Goal: Task Accomplishment & Management: Use online tool/utility

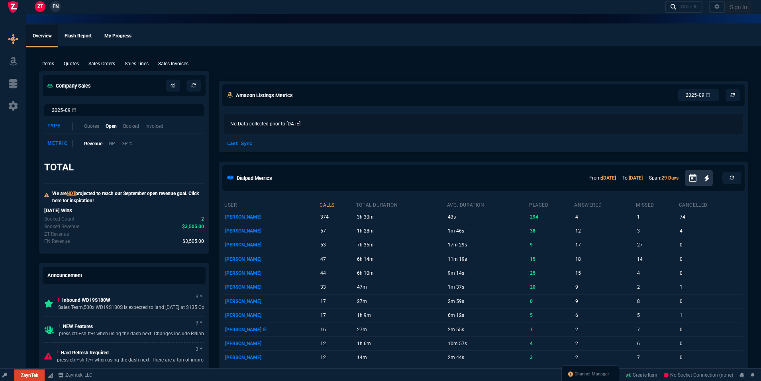
select select "18: totals"
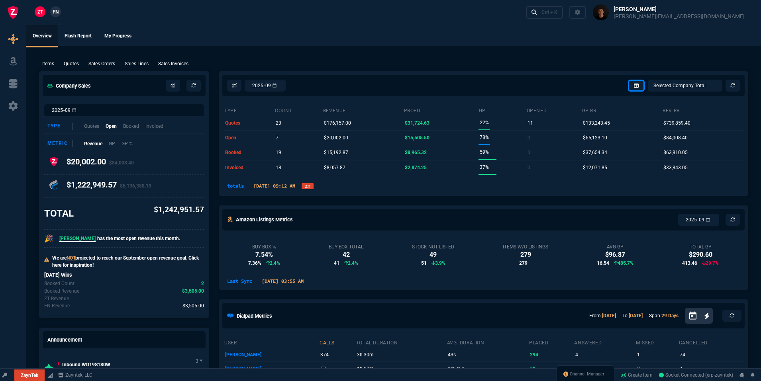
select select
click at [314, 186] on link "ZT" at bounding box center [308, 186] width 12 height 6
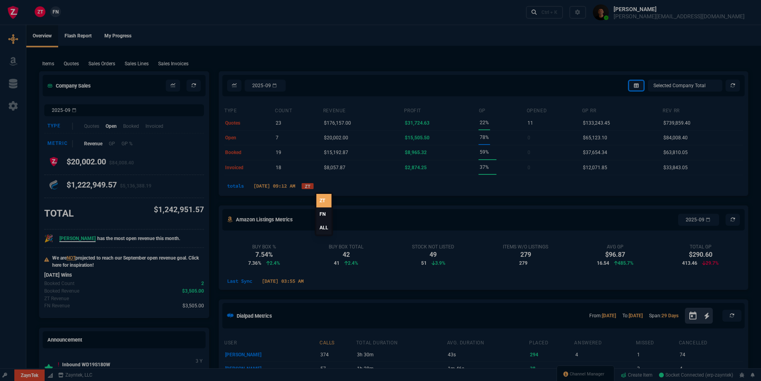
click at [319, 186] on div at bounding box center [380, 190] width 761 height 381
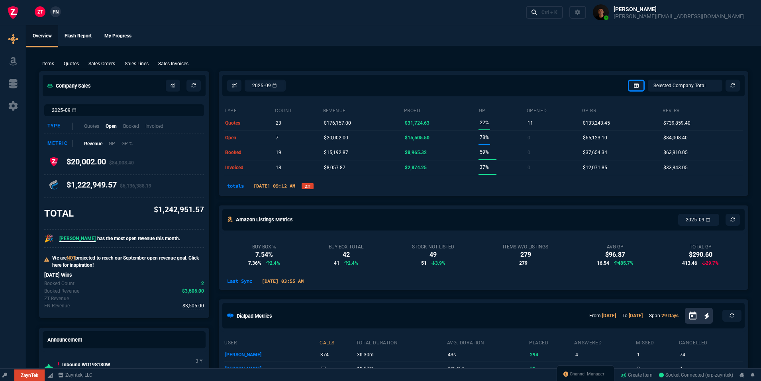
click at [314, 187] on link "ZT" at bounding box center [308, 186] width 12 height 6
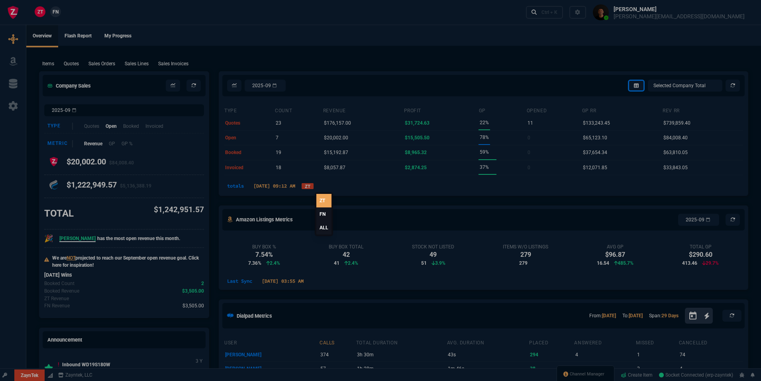
click at [323, 216] on link "FN" at bounding box center [323, 215] width 15 height 14
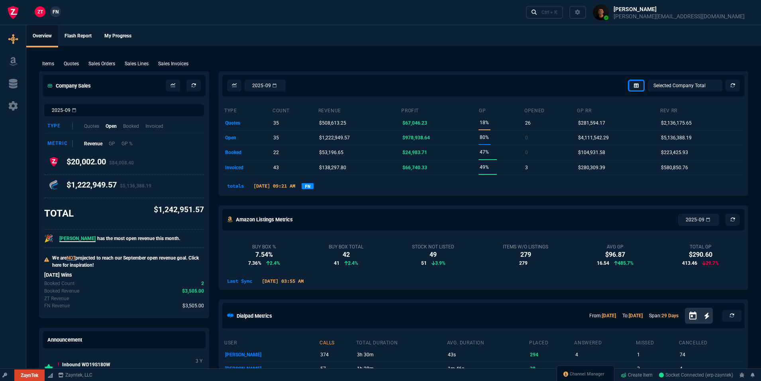
click at [314, 185] on link "FN" at bounding box center [308, 186] width 12 height 6
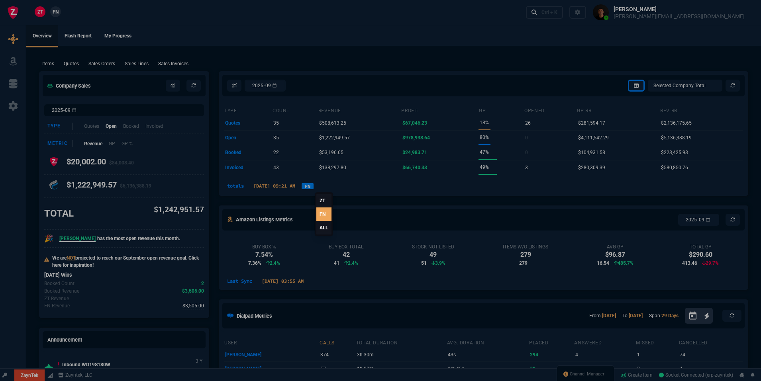
click at [324, 228] on link "ALL" at bounding box center [323, 228] width 15 height 14
